Goal: Transaction & Acquisition: Purchase product/service

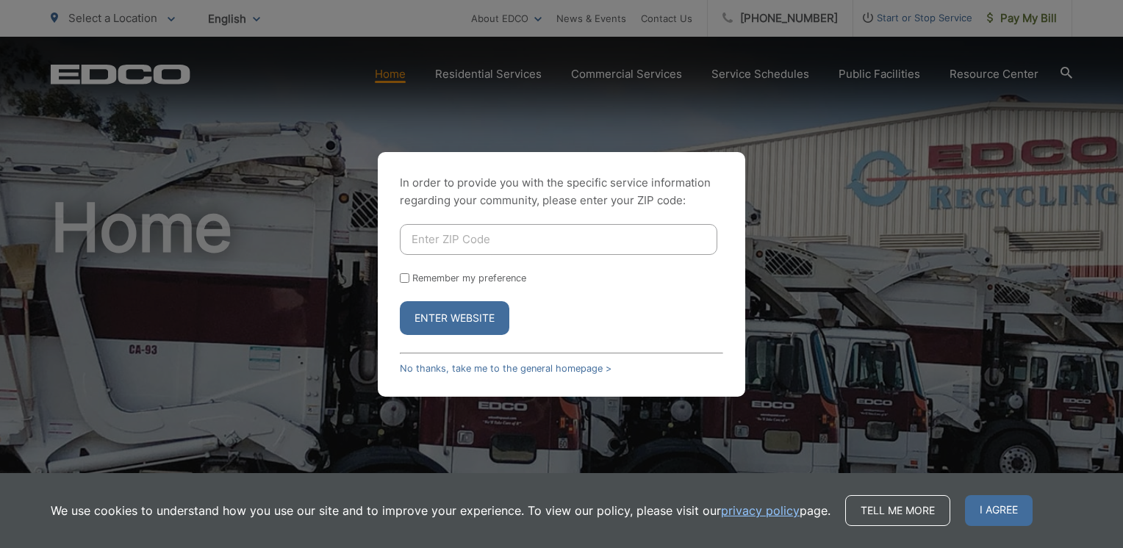
click at [422, 237] on input "Enter ZIP Code" at bounding box center [558, 239] width 317 height 31
type input "92082"
click at [444, 314] on button "Enter Website" at bounding box center [454, 318] width 109 height 34
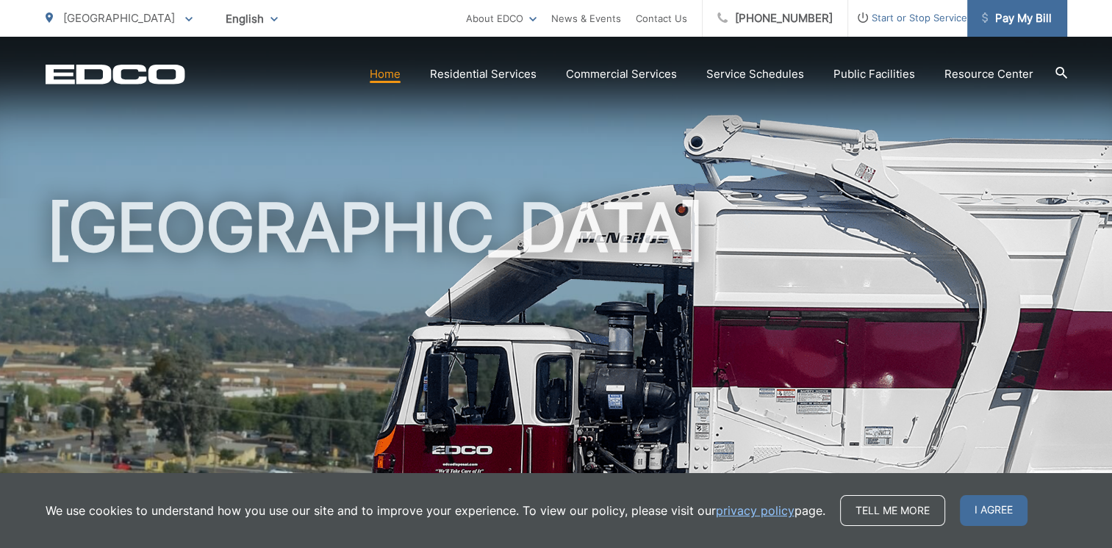
click at [1014, 18] on span "Pay My Bill" at bounding box center [1017, 19] width 70 height 18
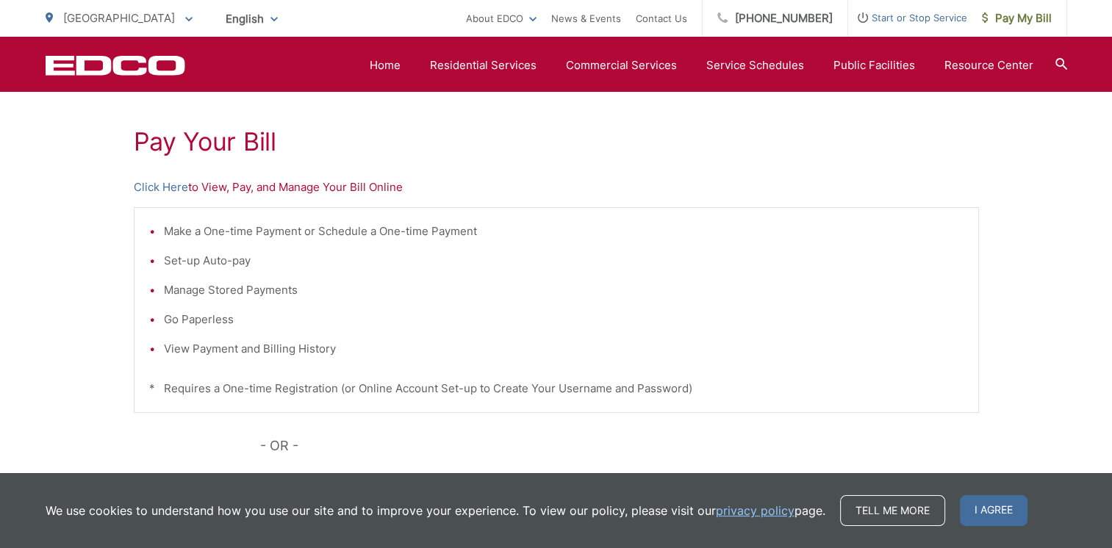
scroll to position [220, 0]
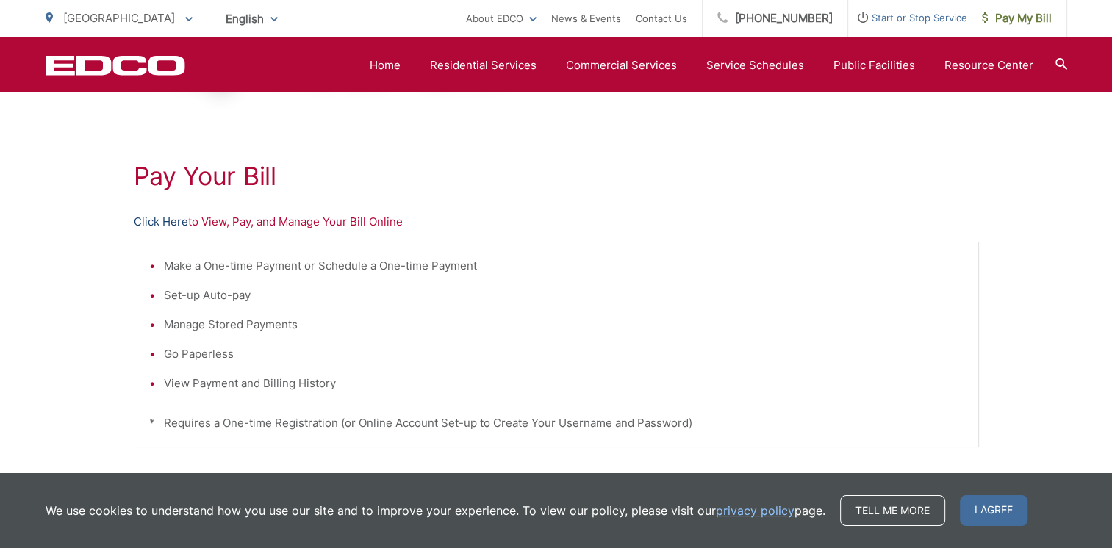
click at [159, 217] on link "Click Here" at bounding box center [161, 222] width 54 height 18
